Goal: Navigation & Orientation: Find specific page/section

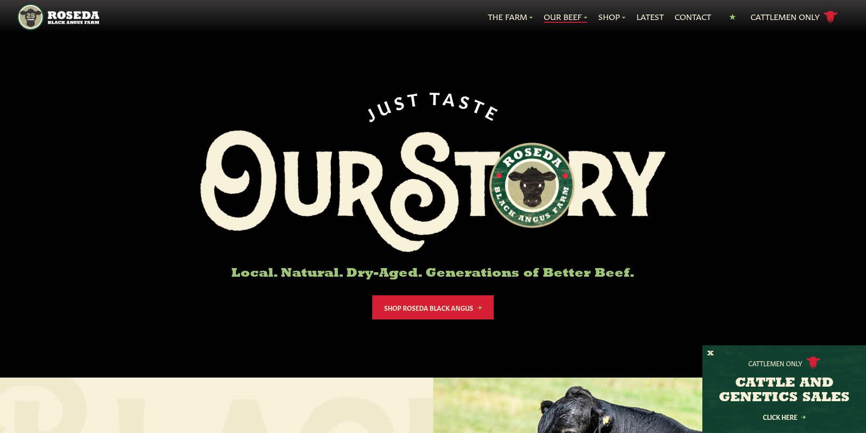
click at [565, 15] on link "Our Beef" at bounding box center [566, 17] width 44 height 12
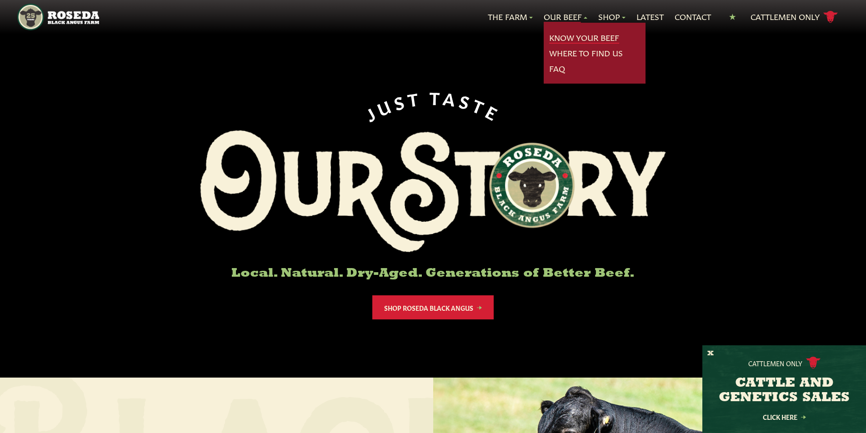
click at [563, 38] on link "Know Your Beef" at bounding box center [584, 38] width 70 height 12
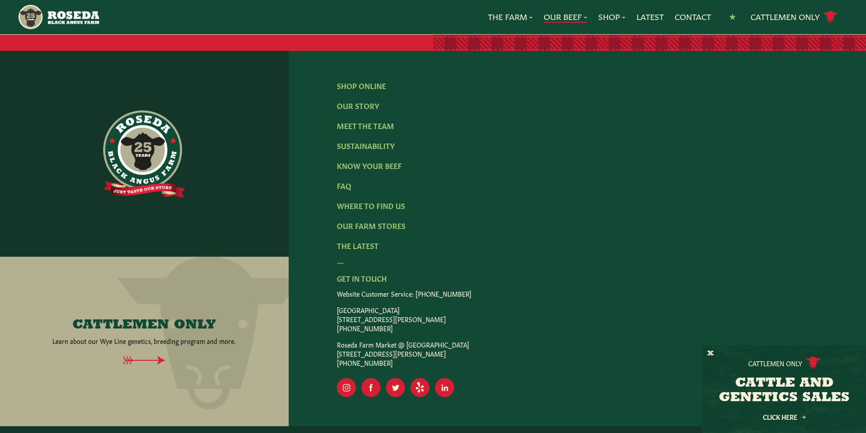
scroll to position [1922, 0]
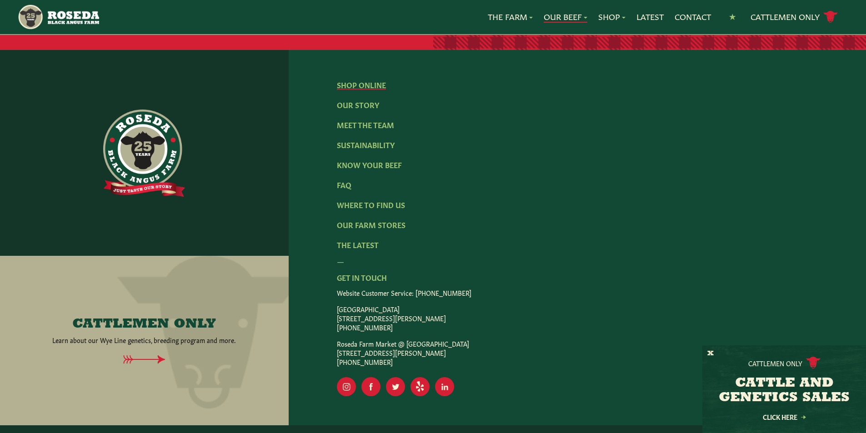
click at [344, 79] on li "Shop Online" at bounding box center [361, 84] width 49 height 11
click at [346, 80] on link "Shop Online" at bounding box center [361, 85] width 49 height 10
